Goal: Task Accomplishment & Management: Manage account settings

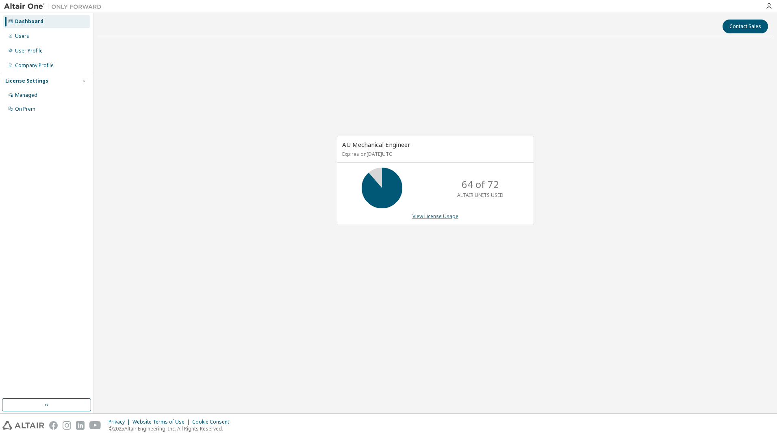
click at [435, 219] on link "View License Usage" at bounding box center [436, 216] width 46 height 7
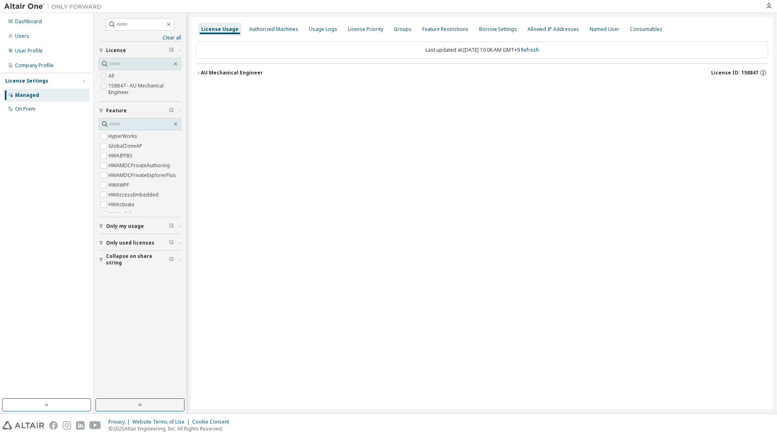
click at [206, 72] on div "AU Mechanical Engineer" at bounding box center [232, 73] width 62 height 7
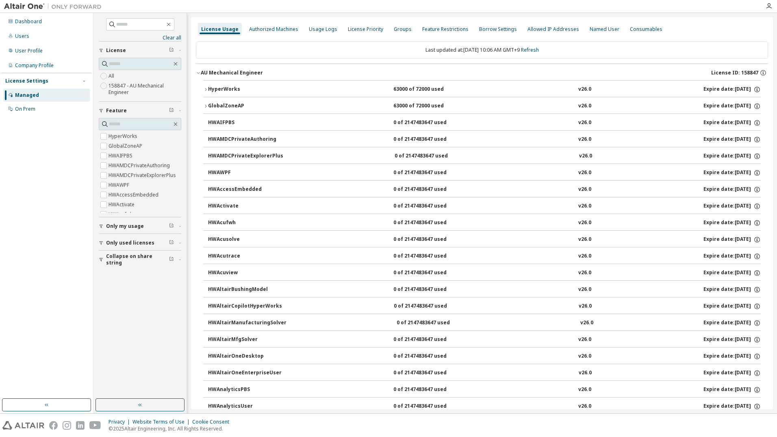
click at [212, 93] on div "HyperWorks" at bounding box center [244, 89] width 73 height 7
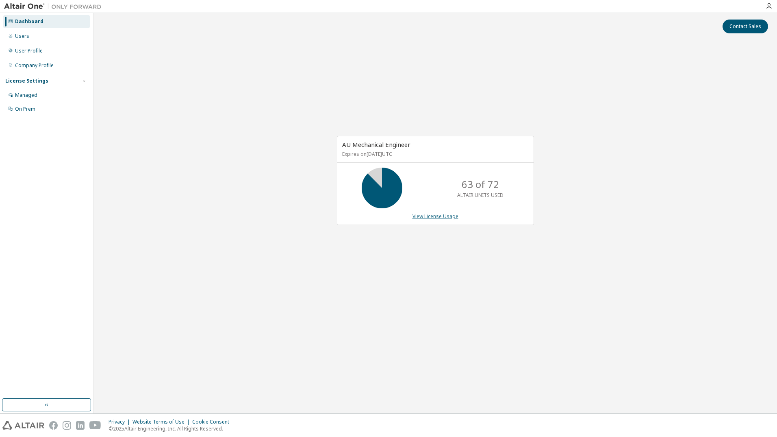
click at [415, 219] on link "View License Usage" at bounding box center [436, 216] width 46 height 7
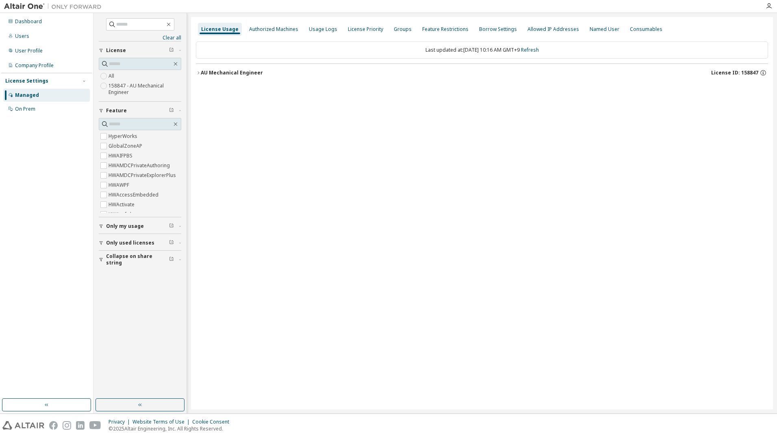
click at [224, 74] on div "AU Mechanical Engineer" at bounding box center [232, 73] width 62 height 7
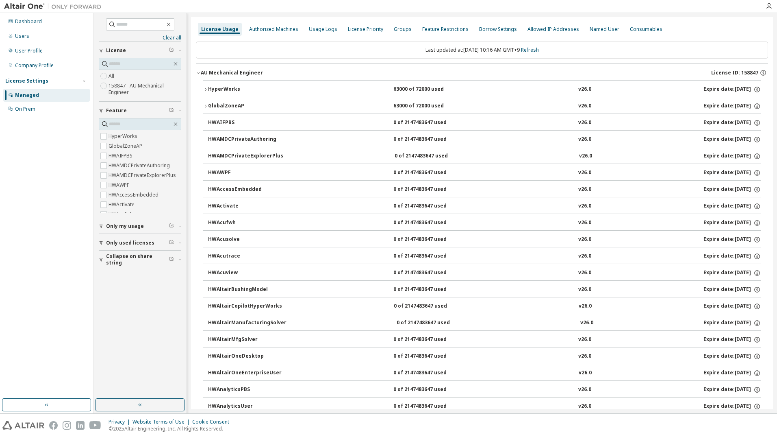
click at [222, 90] on div "HyperWorks" at bounding box center [244, 89] width 73 height 7
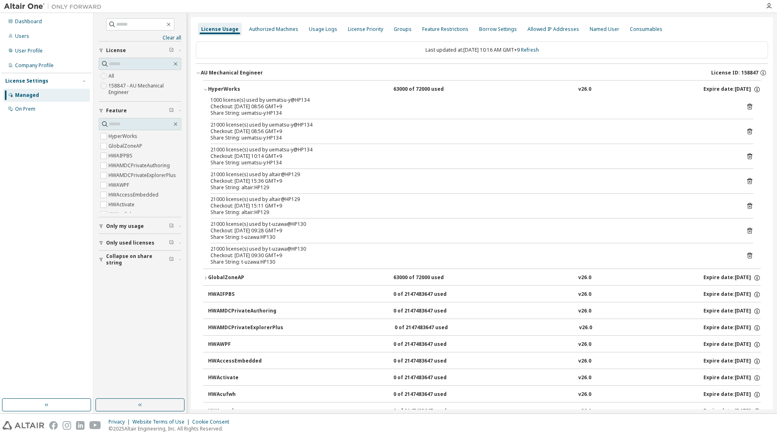
click at [206, 71] on div "AU Mechanical Engineer" at bounding box center [232, 73] width 62 height 7
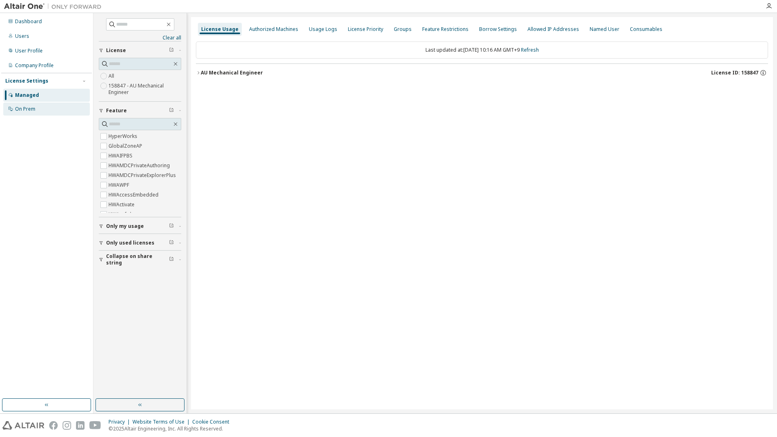
click at [33, 106] on div "On Prem" at bounding box center [25, 109] width 20 height 7
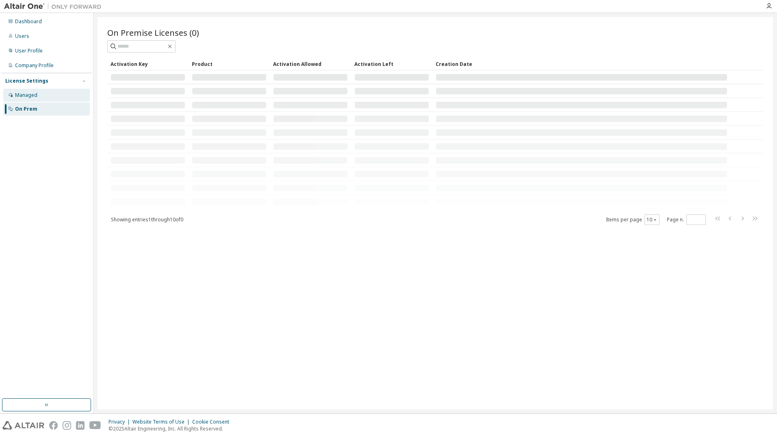
click at [39, 98] on div "Managed" at bounding box center [46, 95] width 87 height 13
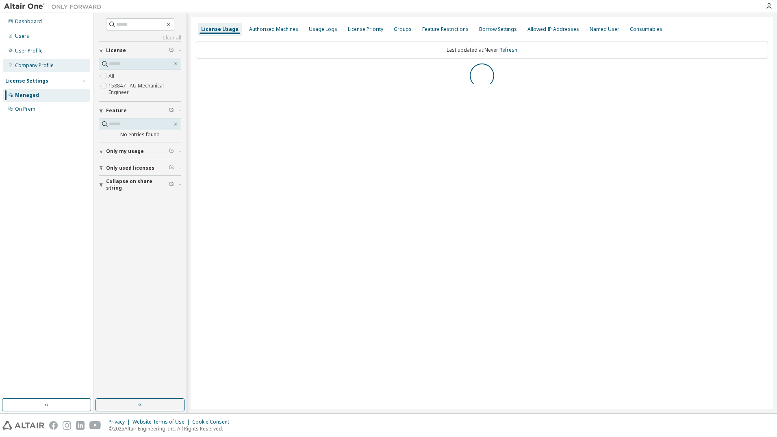
click at [58, 67] on div "Company Profile" at bounding box center [46, 65] width 87 height 13
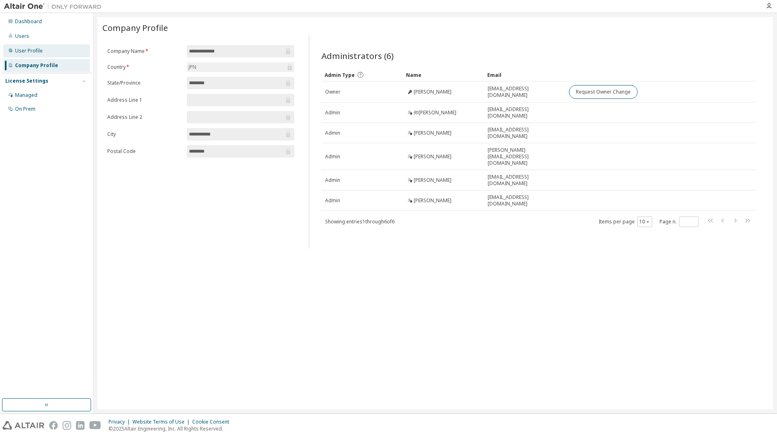
click at [57, 54] on div "User Profile" at bounding box center [46, 50] width 87 height 13
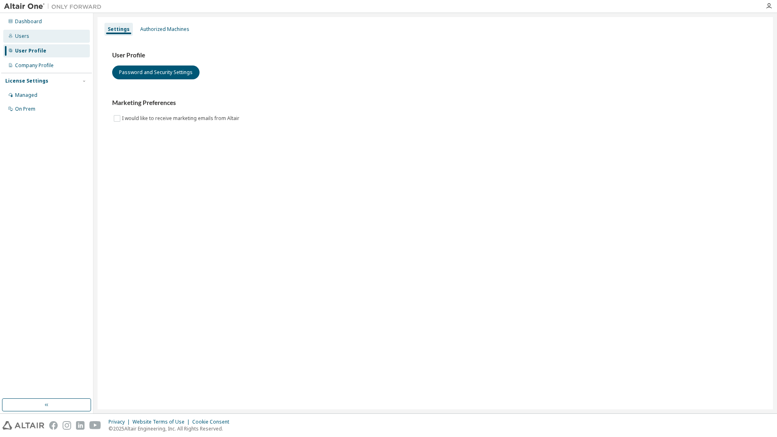
click at [57, 38] on div "Users" at bounding box center [46, 36] width 87 height 13
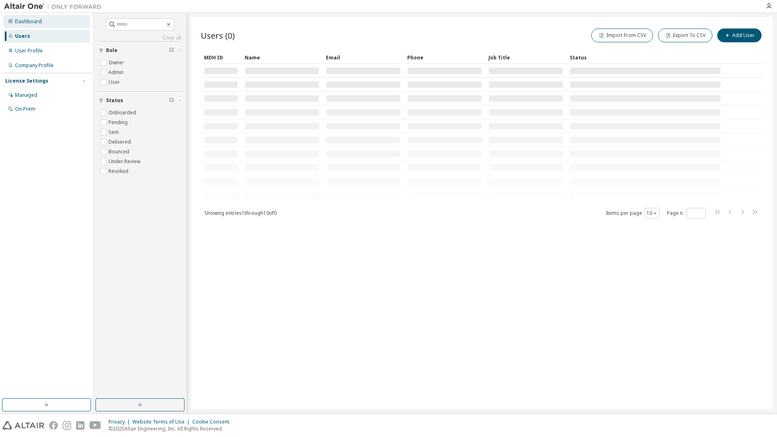
click at [62, 21] on div "Dashboard" at bounding box center [46, 21] width 87 height 13
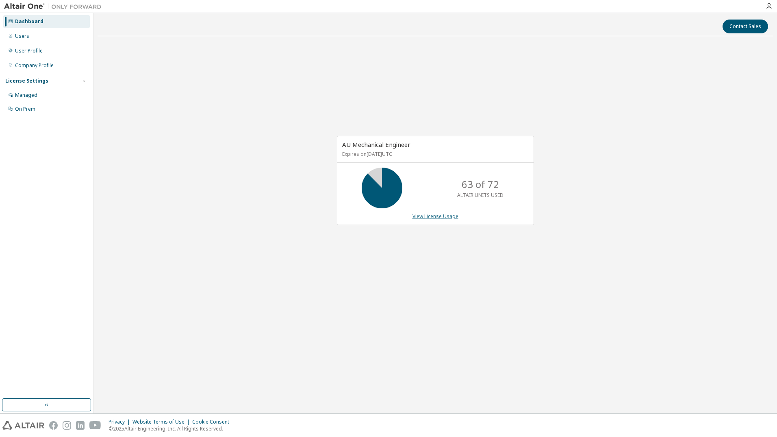
click at [419, 215] on link "View License Usage" at bounding box center [436, 216] width 46 height 7
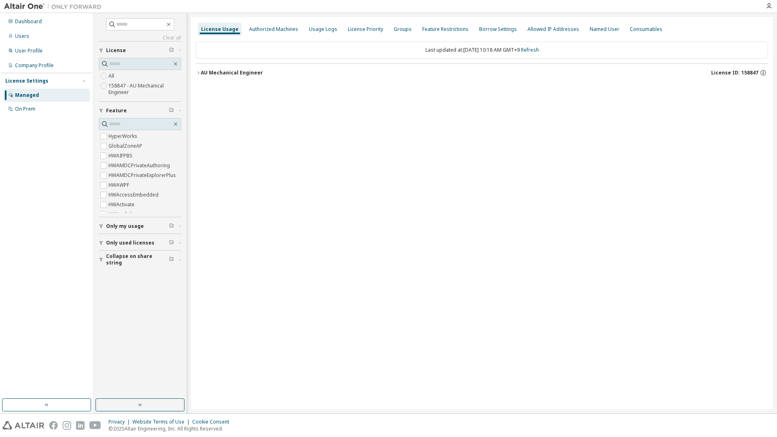
click at [231, 73] on div "AU Mechanical Engineer" at bounding box center [232, 73] width 62 height 7
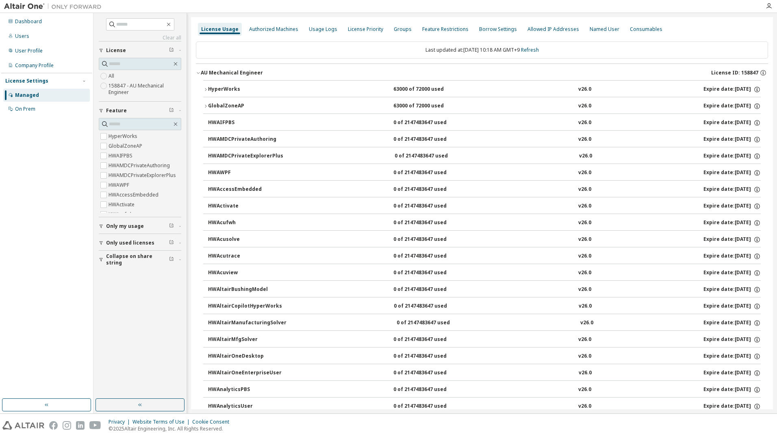
click at [230, 89] on div "HyperWorks" at bounding box center [244, 89] width 73 height 7
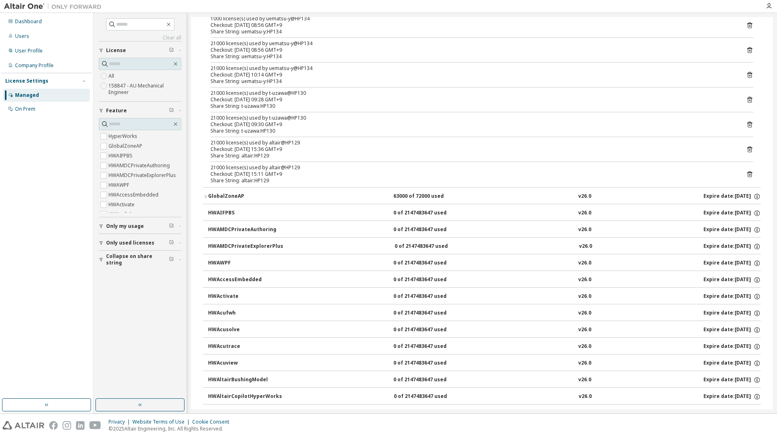
scroll to position [122, 0]
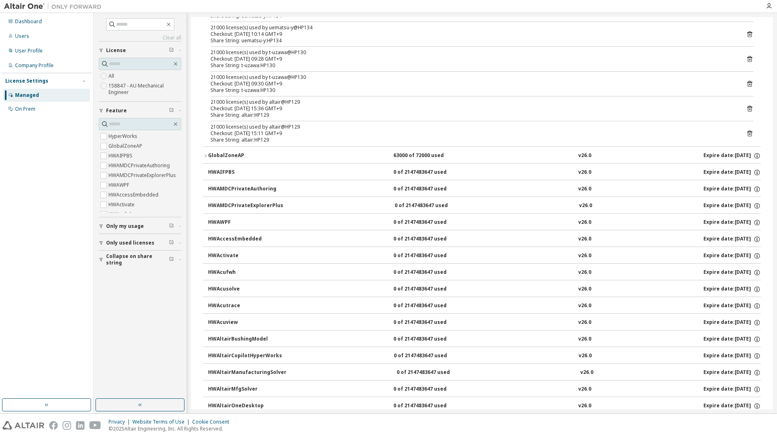
click at [205, 154] on icon "button" at bounding box center [205, 155] width 5 height 5
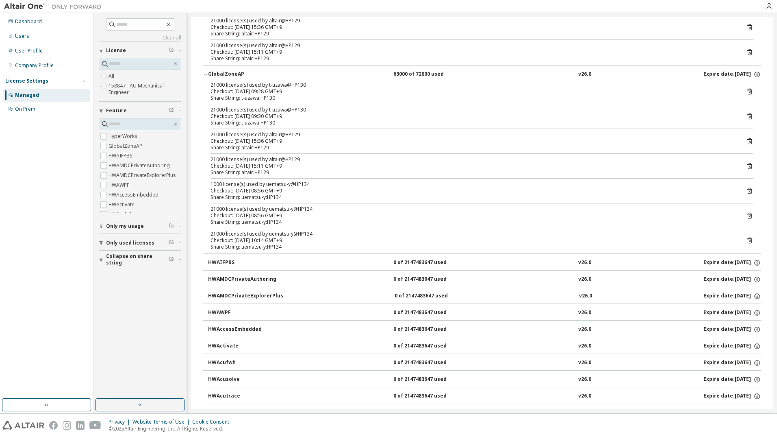
scroll to position [0, 0]
